Goal: Use online tool/utility: Utilize a website feature to perform a specific function

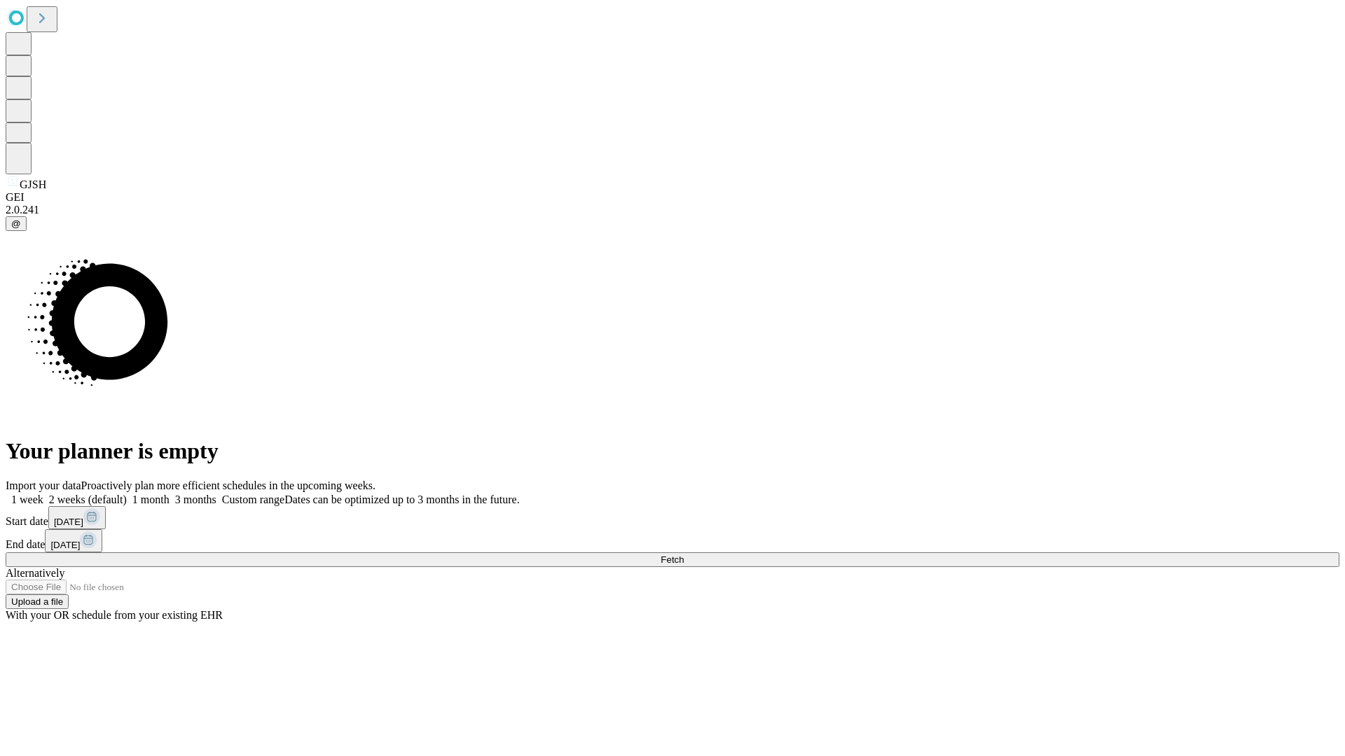
click at [684, 555] on span "Fetch" at bounding box center [671, 560] width 23 height 11
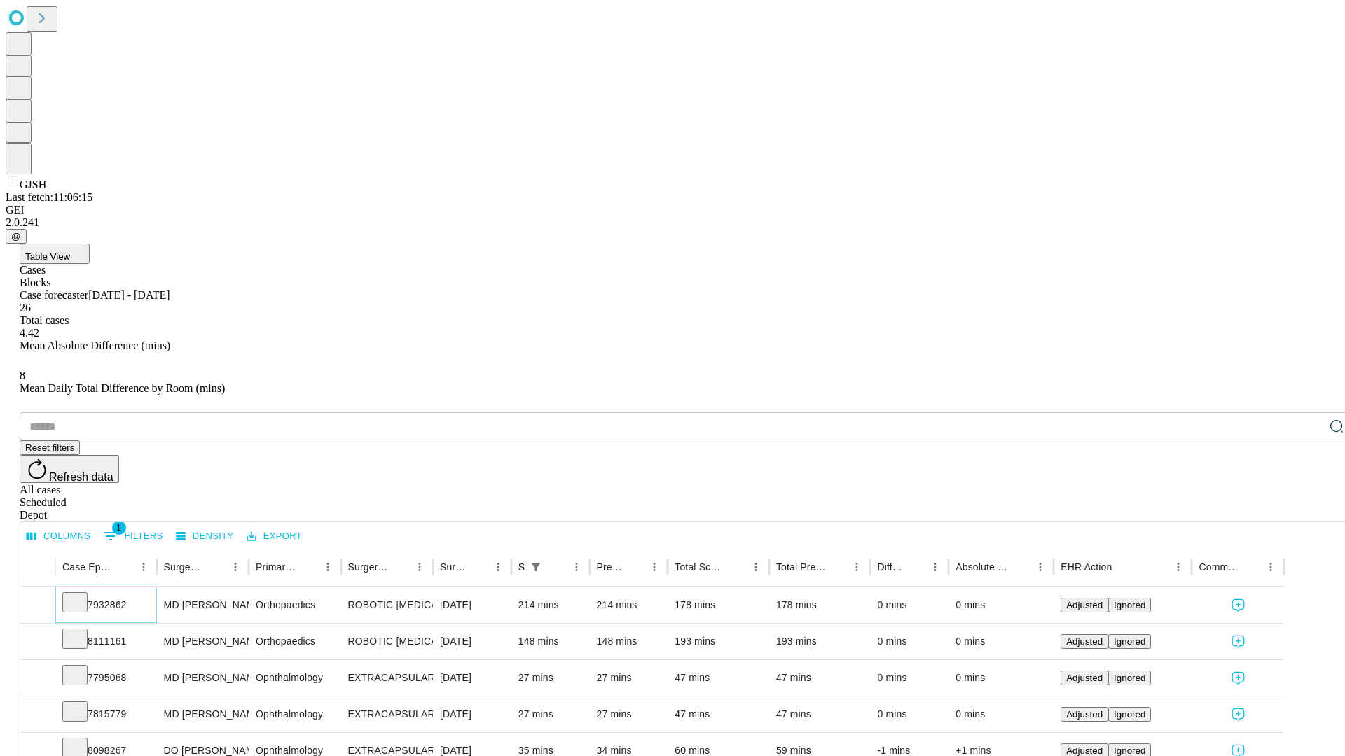
click at [82, 595] on icon at bounding box center [75, 602] width 14 height 14
